Goal: Complete application form

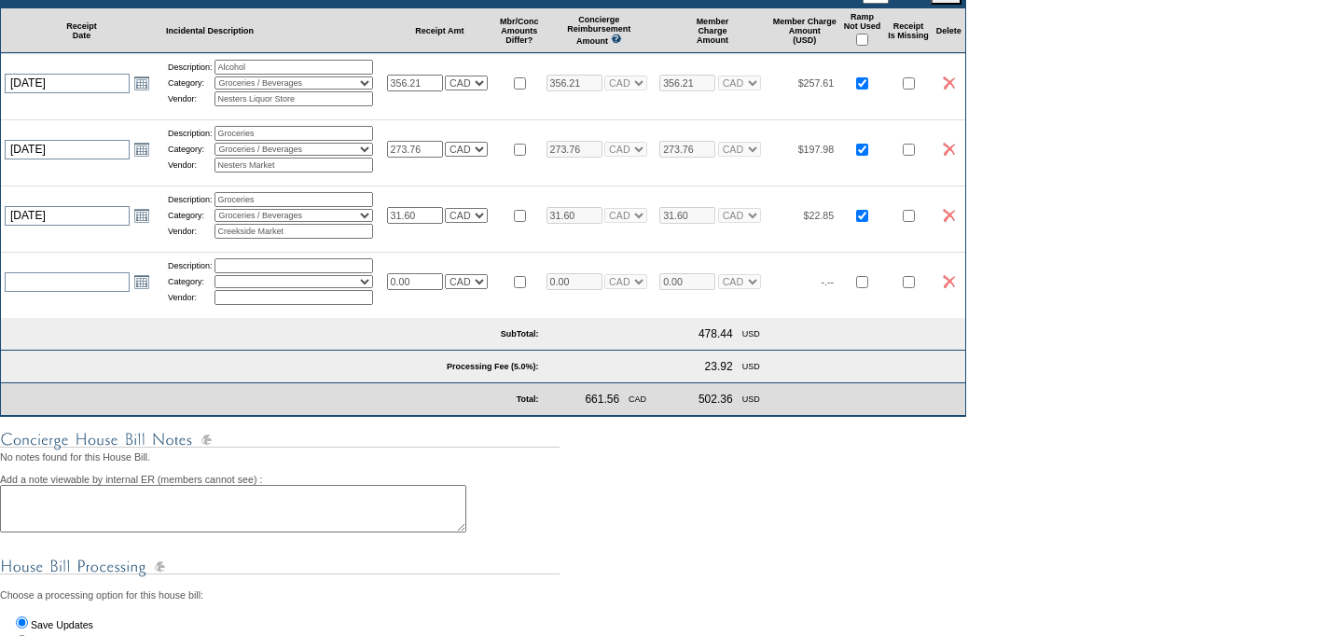
scroll to position [423, 0]
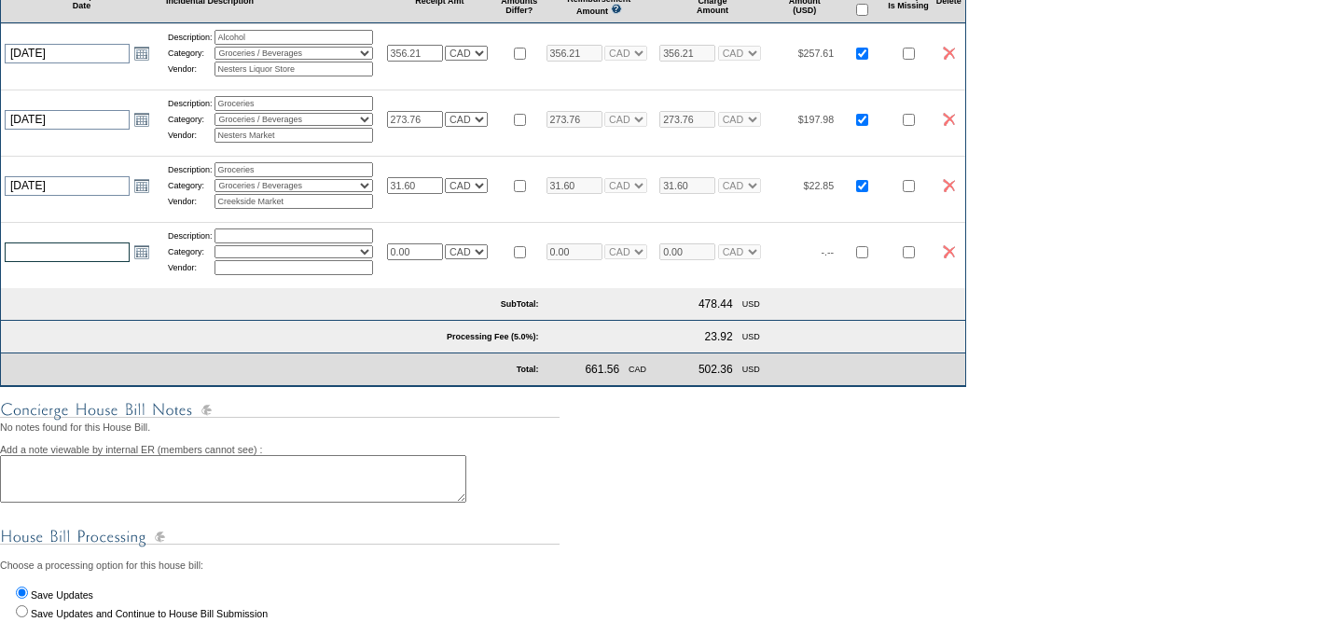
click at [51, 262] on input "text" at bounding box center [67, 252] width 125 height 20
click at [142, 262] on link "Open the calendar popup." at bounding box center [142, 252] width 21 height 21
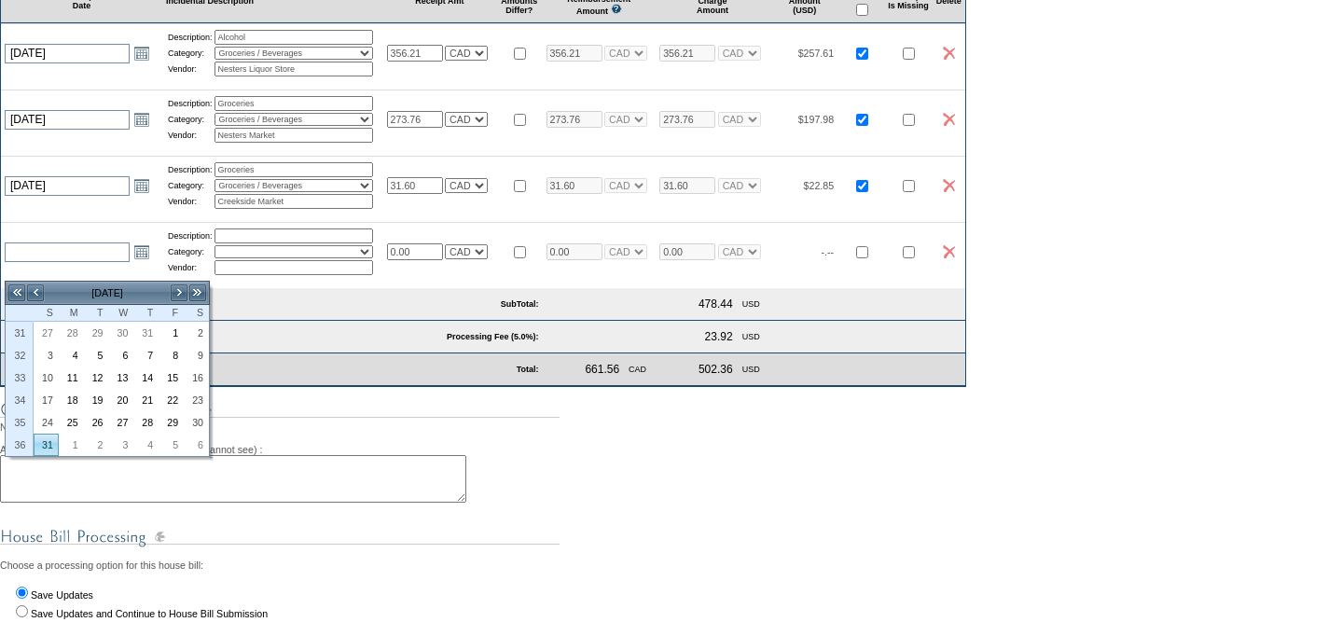
click at [50, 445] on link "31" at bounding box center [46, 445] width 23 height 21
type input "[DATE]"
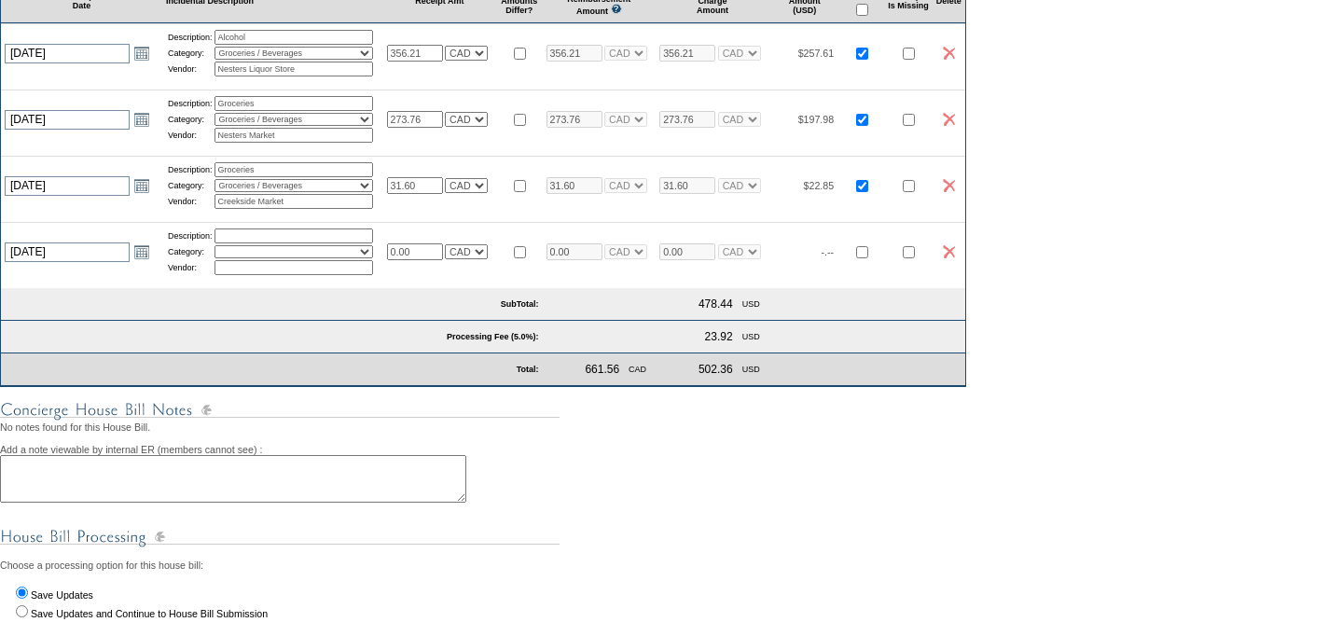
click at [247, 243] on input "text" at bounding box center [294, 236] width 159 height 15
click at [345, 243] on input "text" at bounding box center [294, 236] width 159 height 15
type input "Concierge Gratuity"
select select "10"
click at [222, 258] on select "Activities Additional Housekeeping Amenities Access Fee Bath Amenities Reimburs…" at bounding box center [294, 251] width 159 height 13
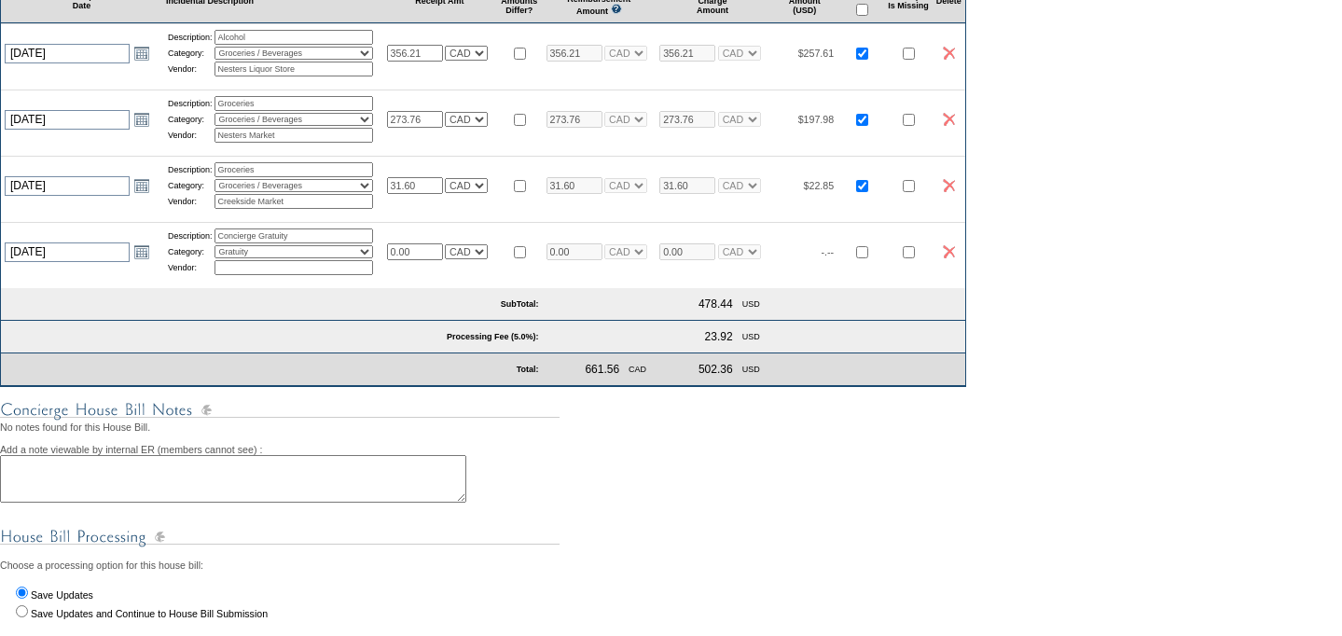
click at [245, 275] on input "text" at bounding box center [294, 267] width 159 height 15
type input "Exclusive Resorts"
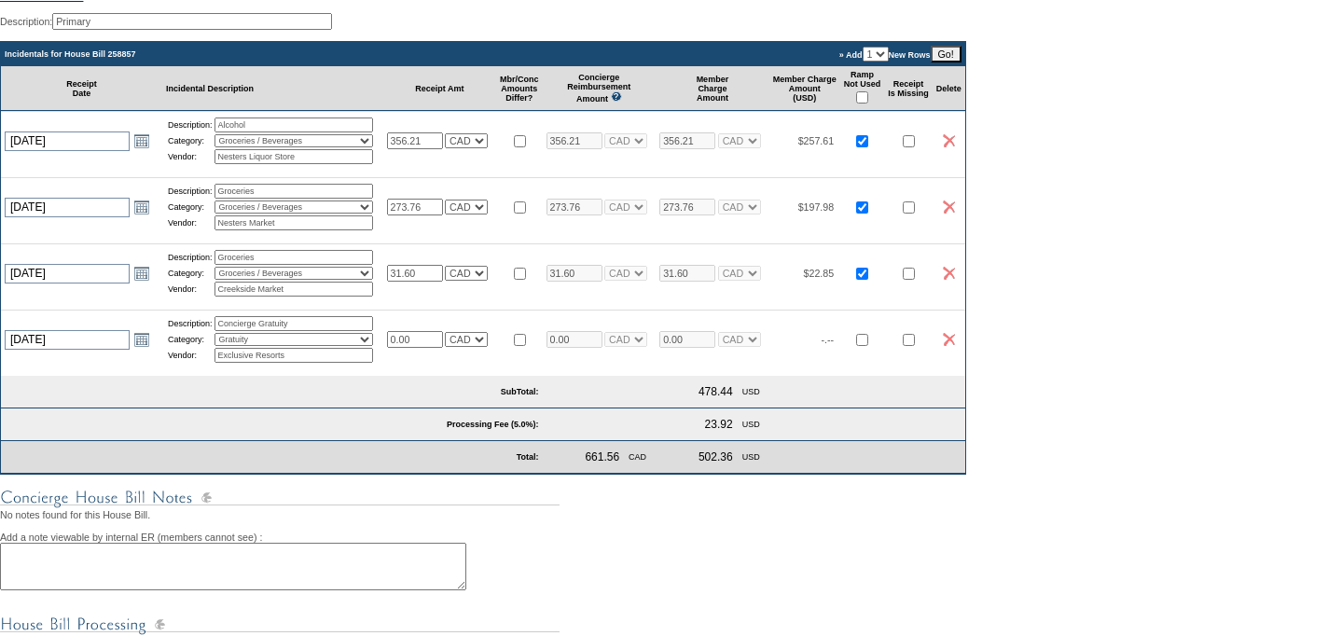
scroll to position [325, 0]
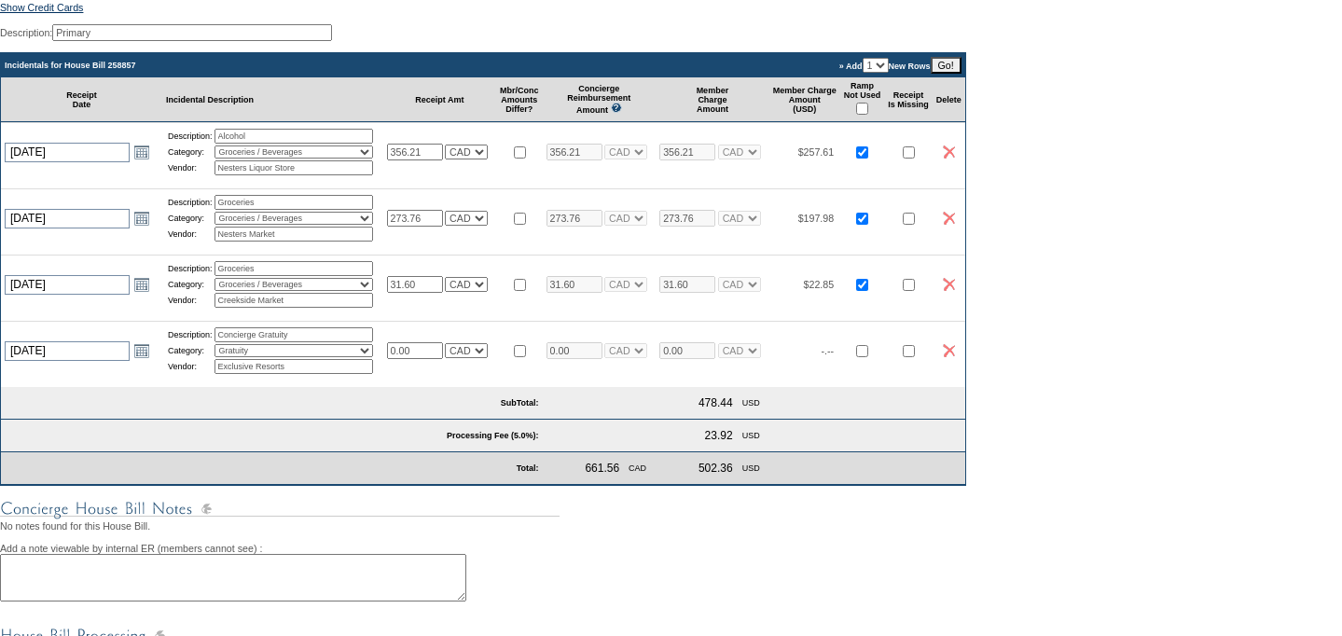
click at [488, 358] on select "USD EUR CAD GBP CRC MXN KYD" at bounding box center [466, 350] width 43 height 15
select select "1"
click at [454, 358] on select "USD EUR CAD GBP CRC MXN KYD" at bounding box center [466, 350] width 43 height 15
select select "1"
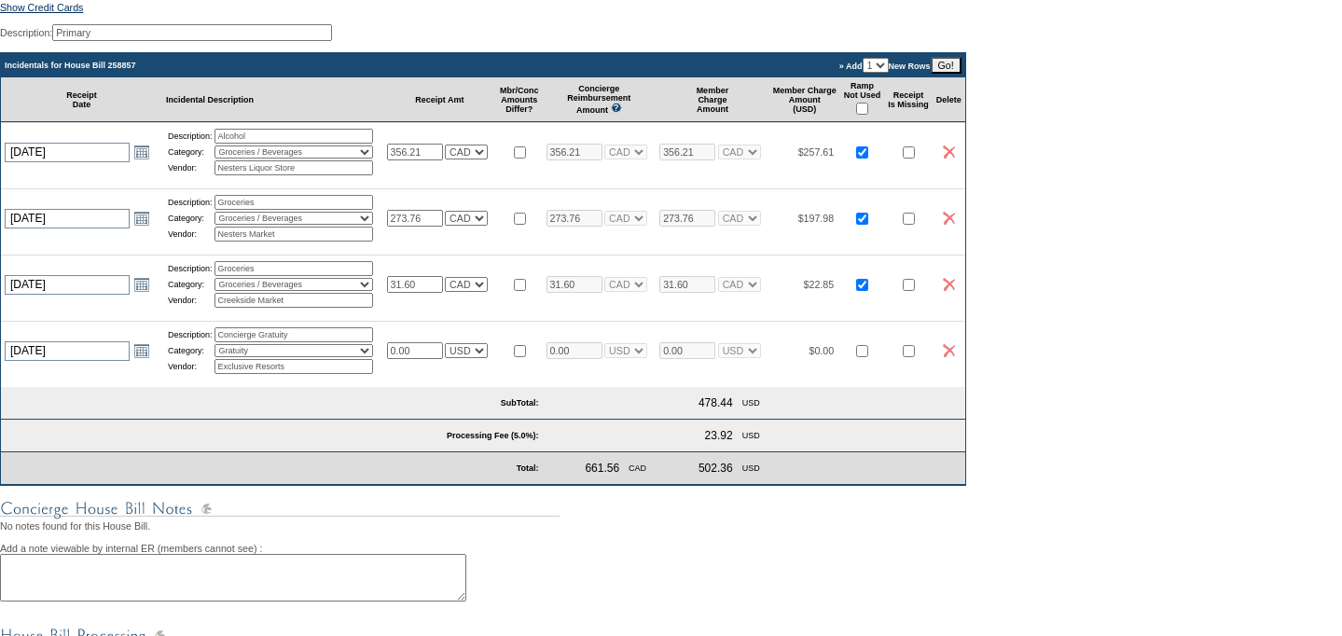
select select "1"
click at [428, 359] on input "0.00" at bounding box center [415, 350] width 56 height 17
type input "0"
type input "200.00"
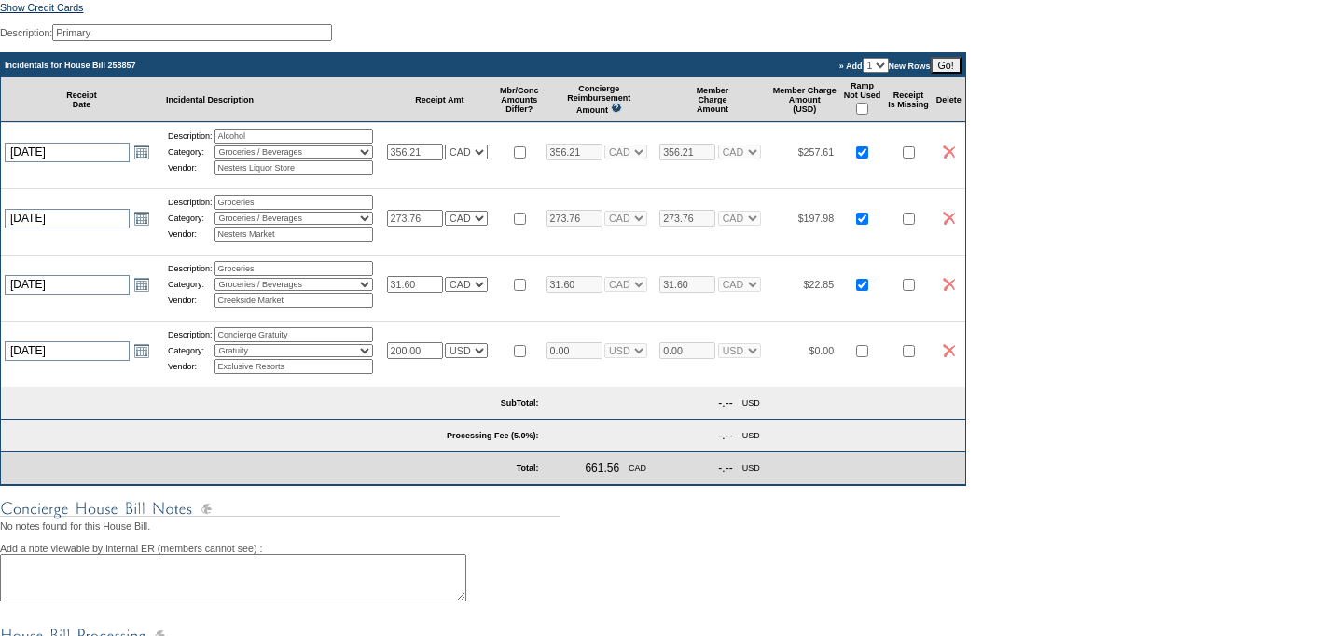
type input "200.00"
select select "1"
type input "200.00"
select select "1"
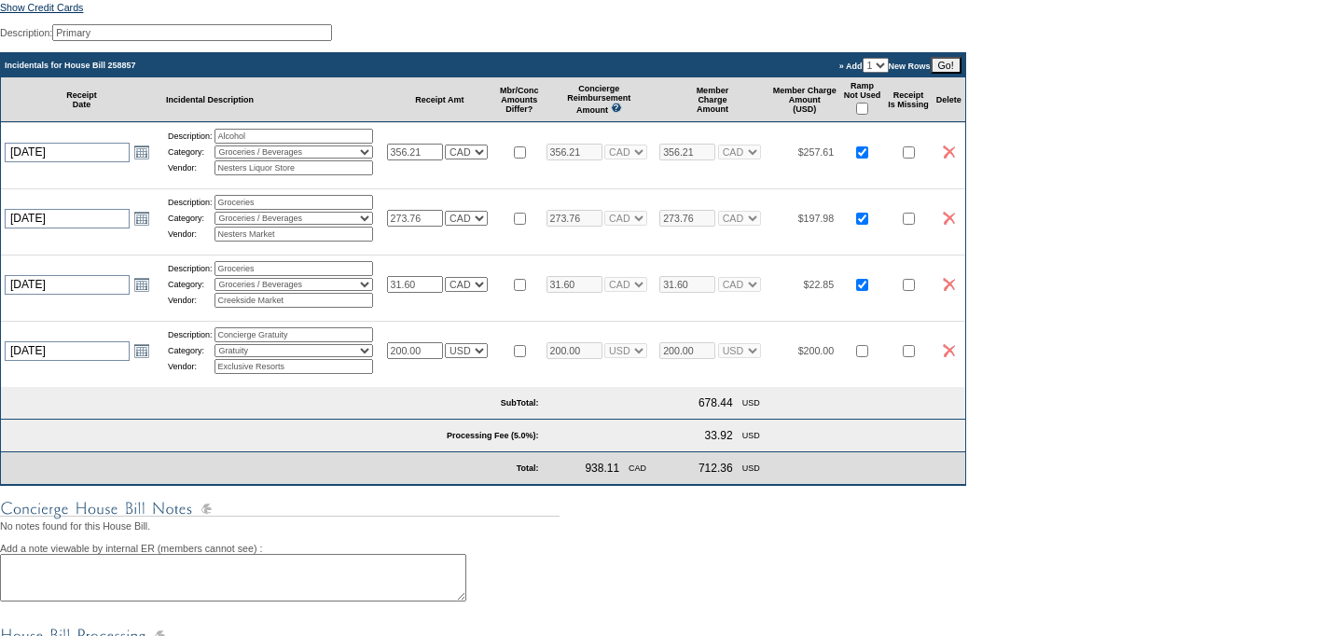
select select "1"
click at [868, 357] on input "checkbox" at bounding box center [862, 351] width 12 height 12
checkbox input "true"
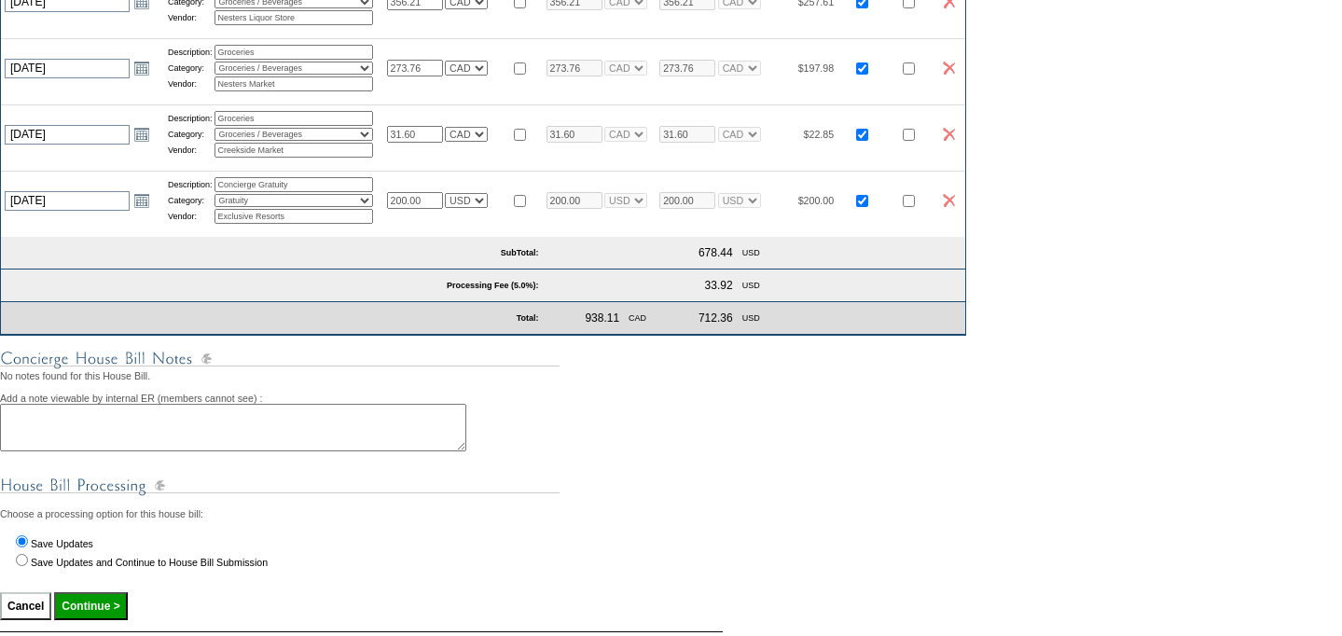
scroll to position [620, 0]
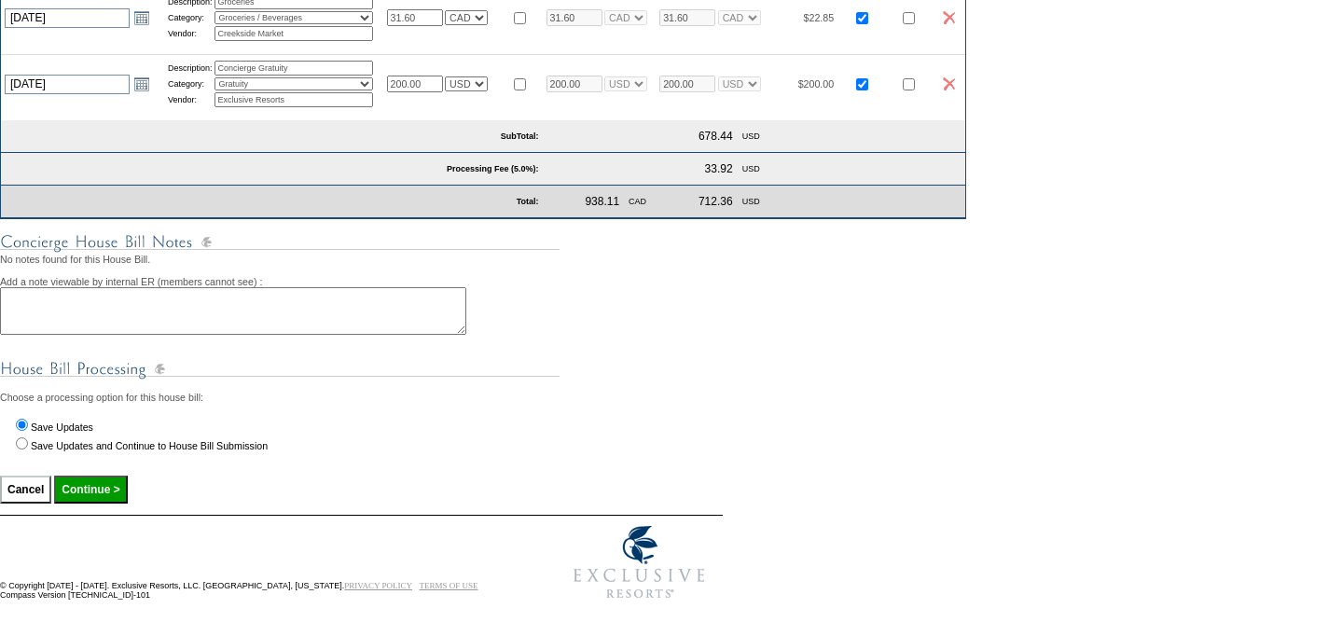
click at [115, 482] on input "Continue >" at bounding box center [90, 490] width 73 height 28
type input "Processing..."
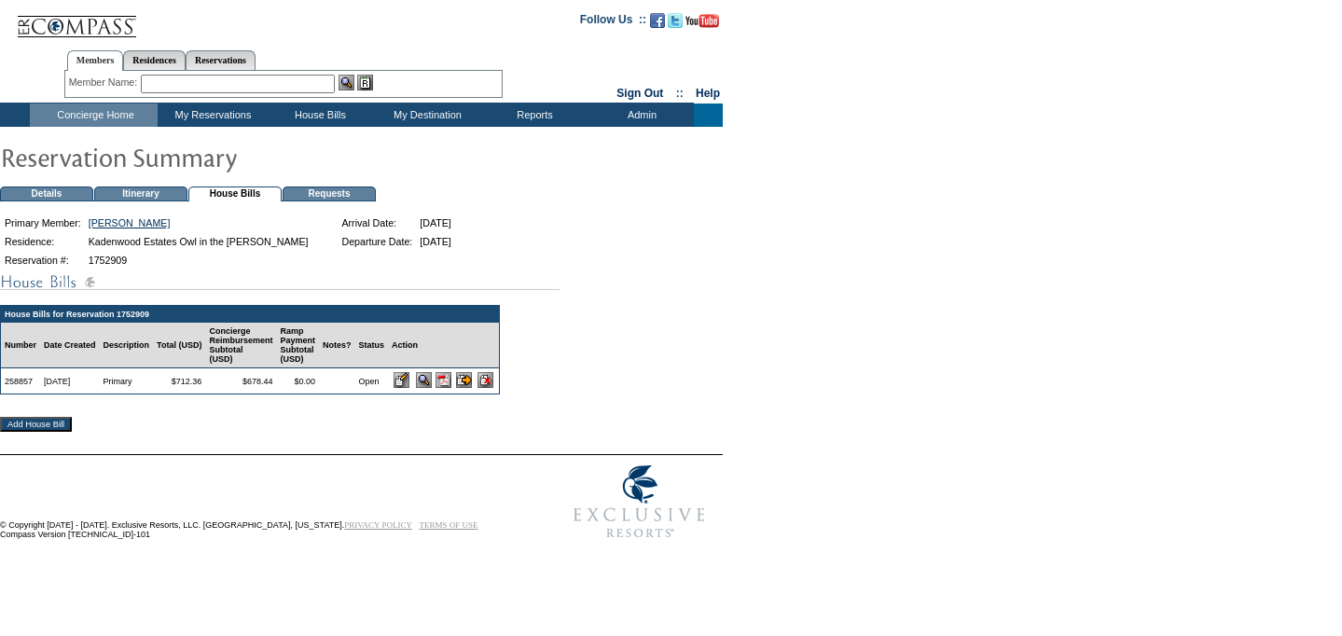
click at [493, 388] on input "image" at bounding box center [486, 380] width 16 height 16
click at [451, 388] on img at bounding box center [444, 380] width 16 height 16
click at [123, 113] on td "Concierge Home" at bounding box center [94, 115] width 128 height 23
